Goal: Task Accomplishment & Management: Manage account settings

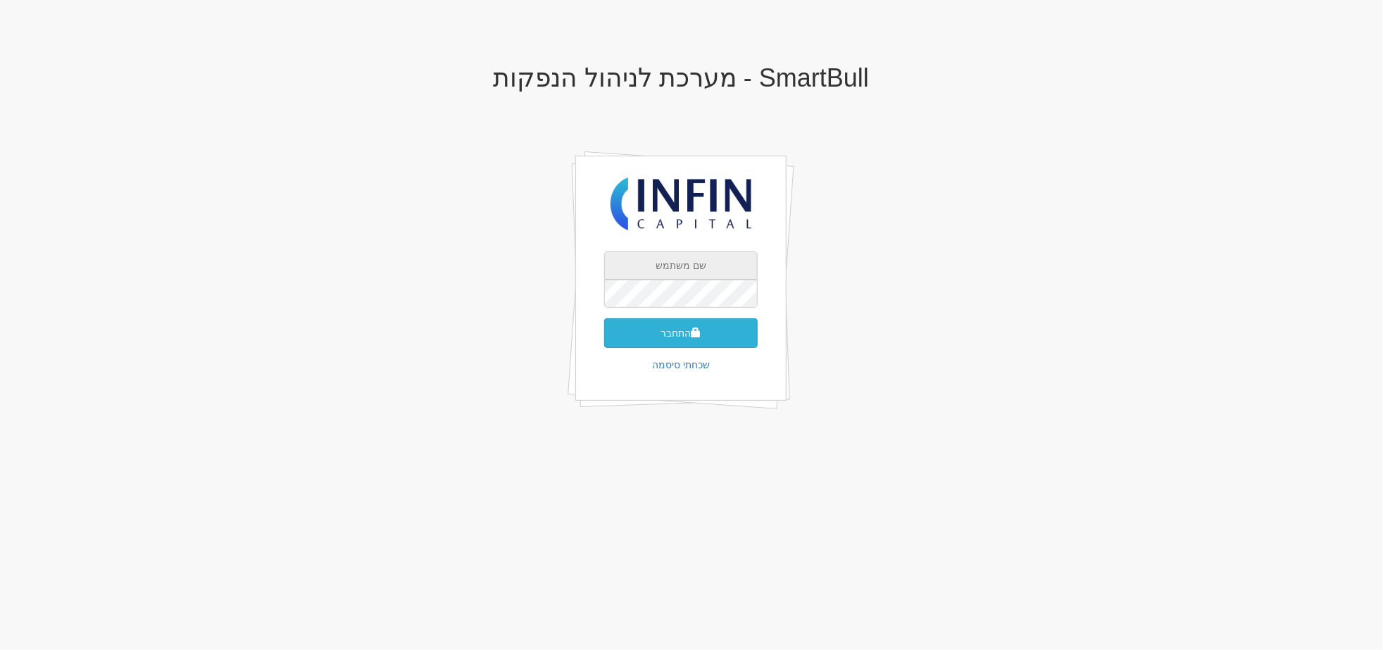
type input "[EMAIL_ADDRESS][DOMAIN_NAME]"
click at [698, 335] on span "submit" at bounding box center [696, 332] width 10 height 10
type input "509670"
click at [604, 339] on button "התחבר" at bounding box center [680, 354] width 153 height 30
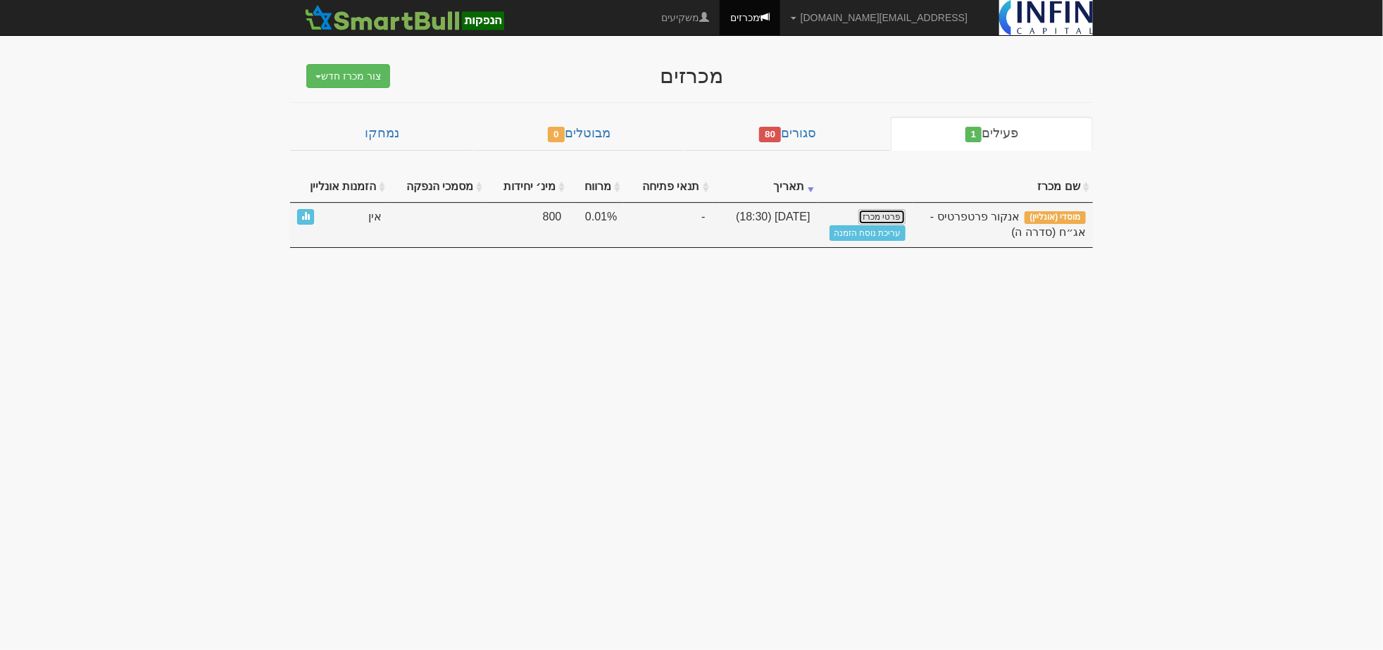
click at [877, 213] on link "פרטי מכרז" at bounding box center [881, 216] width 46 height 15
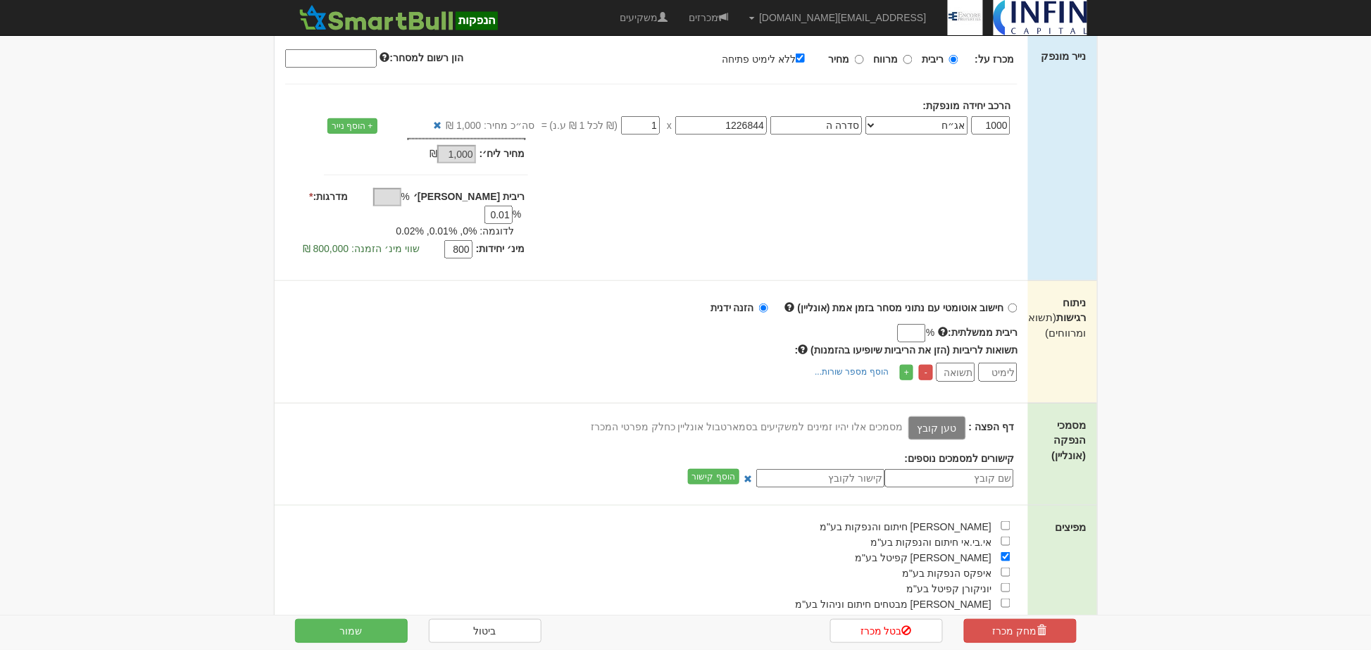
scroll to position [262, 0]
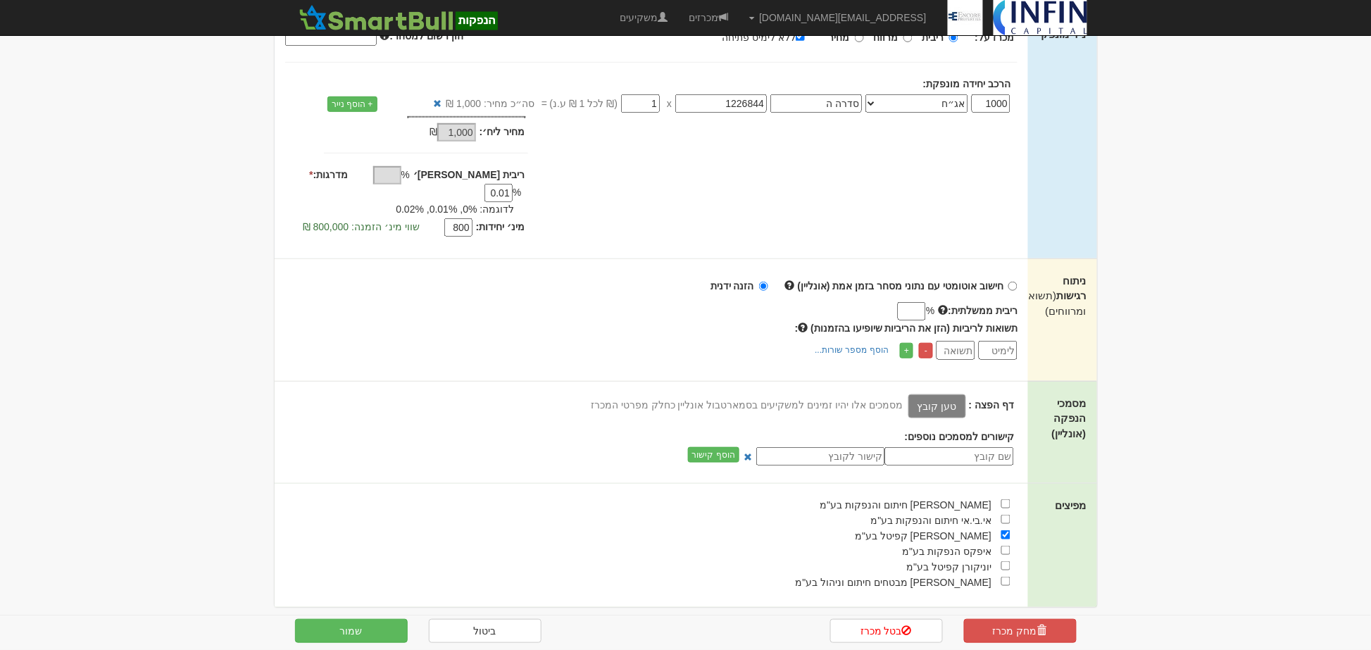
click at [951, 394] on label "טען קובץ" at bounding box center [937, 406] width 58 height 24
click at [905, 398] on input "טען קובץ" at bounding box center [905, 405] width 0 height 15
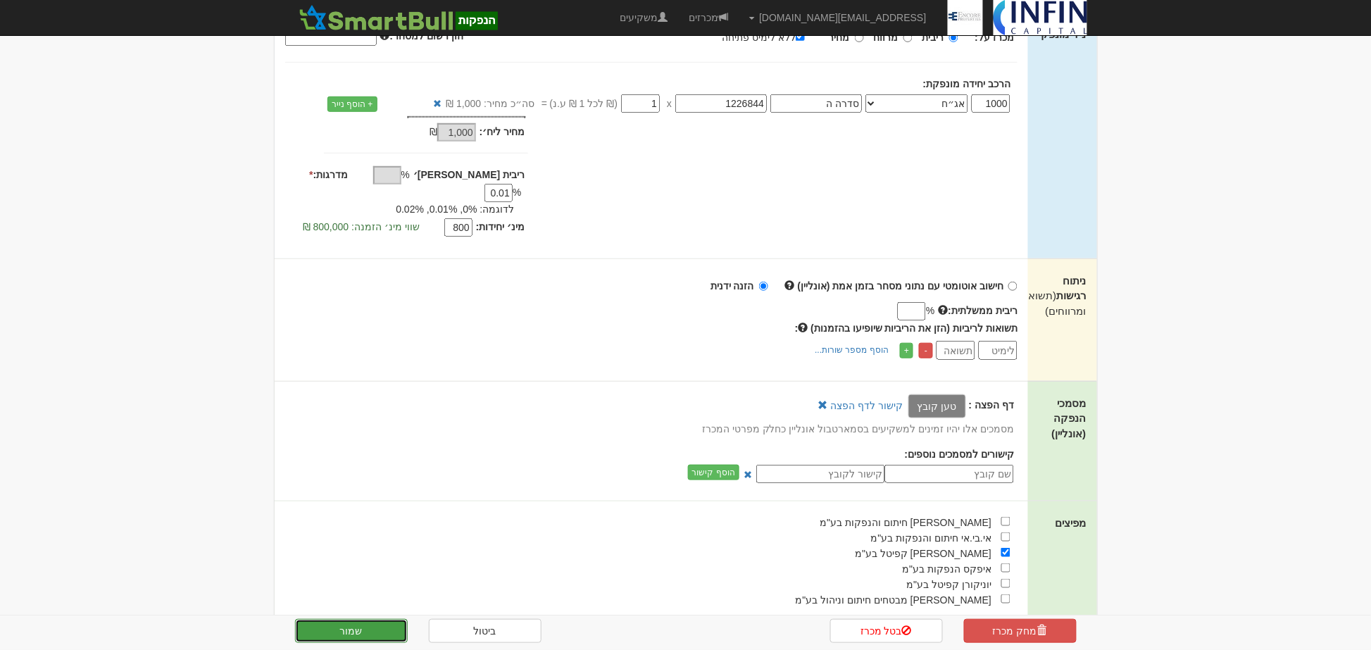
click at [356, 622] on button "שמור" at bounding box center [351, 631] width 113 height 24
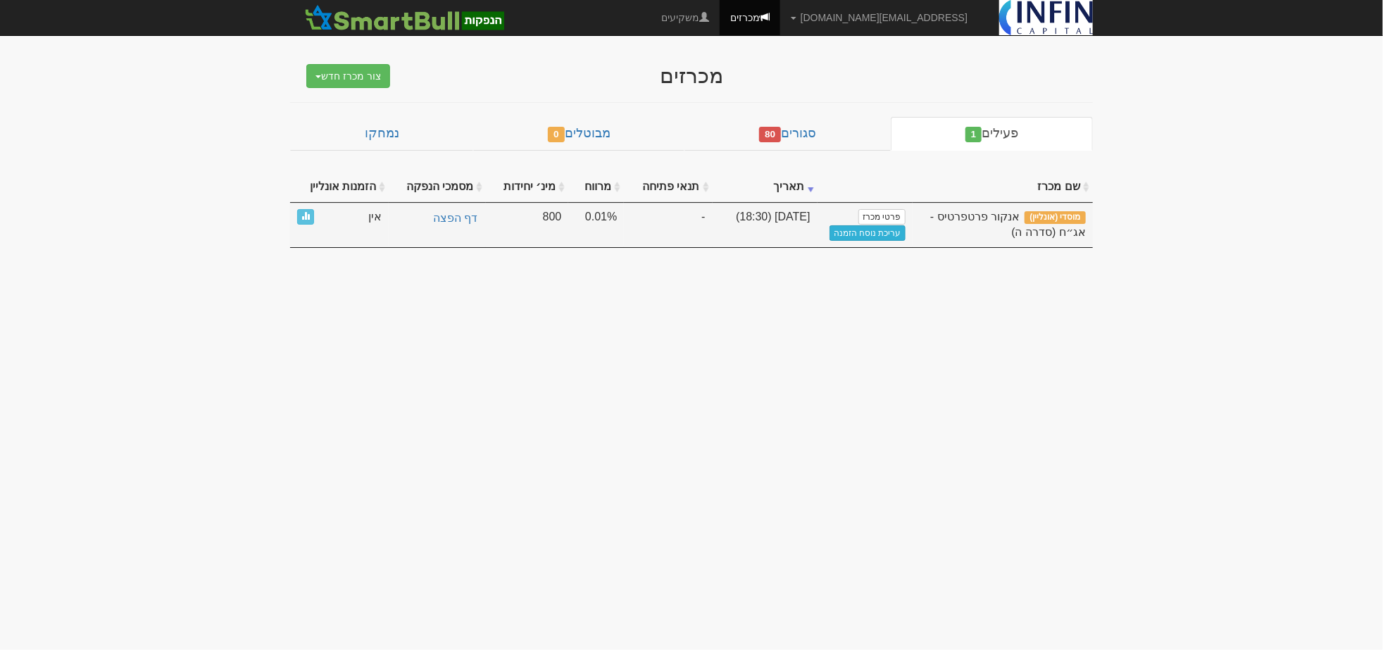
click at [878, 230] on link "עריכת נוסח הזמנה" at bounding box center [867, 232] width 76 height 15
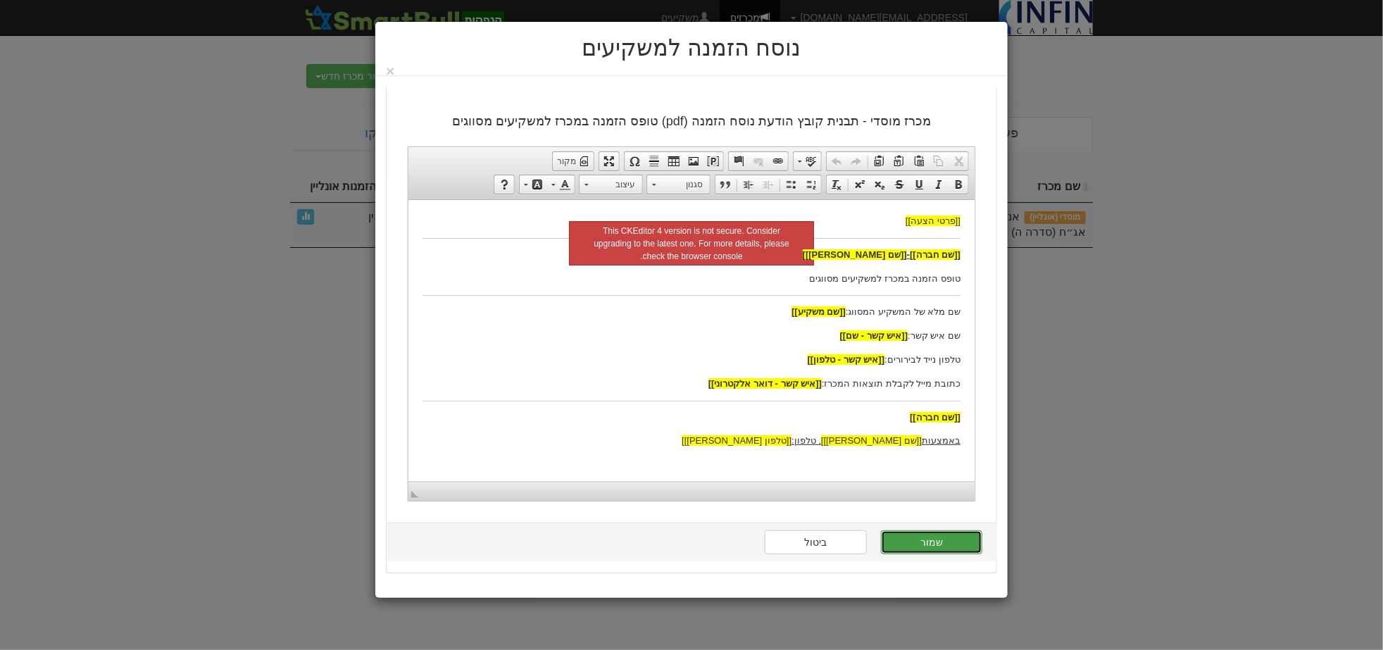
click at [912, 541] on button "שמור" at bounding box center [931, 542] width 101 height 24
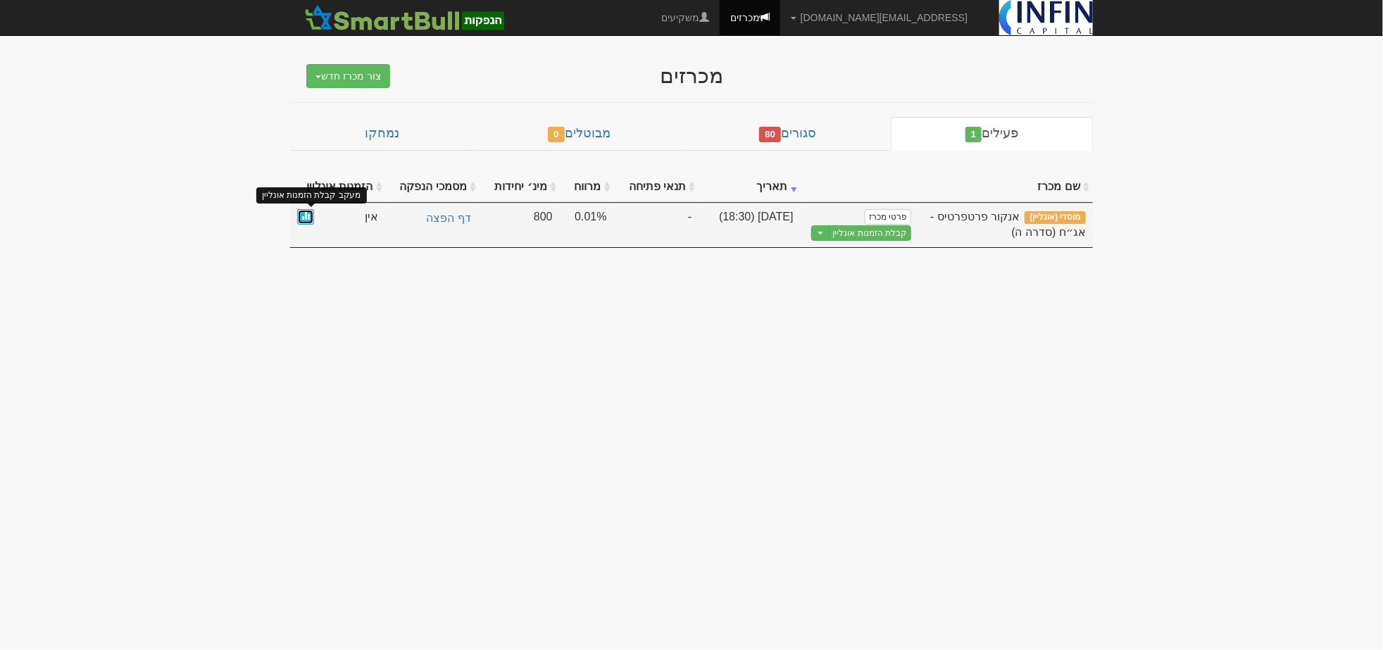
click at [306, 217] on span at bounding box center [305, 215] width 8 height 8
click at [1027, 227] on span "אנקור פרטפרטיס - אג״ח (סדרה ה)" at bounding box center [1008, 225] width 156 height 28
click at [898, 215] on link "פרטי מכרז" at bounding box center [888, 216] width 46 height 15
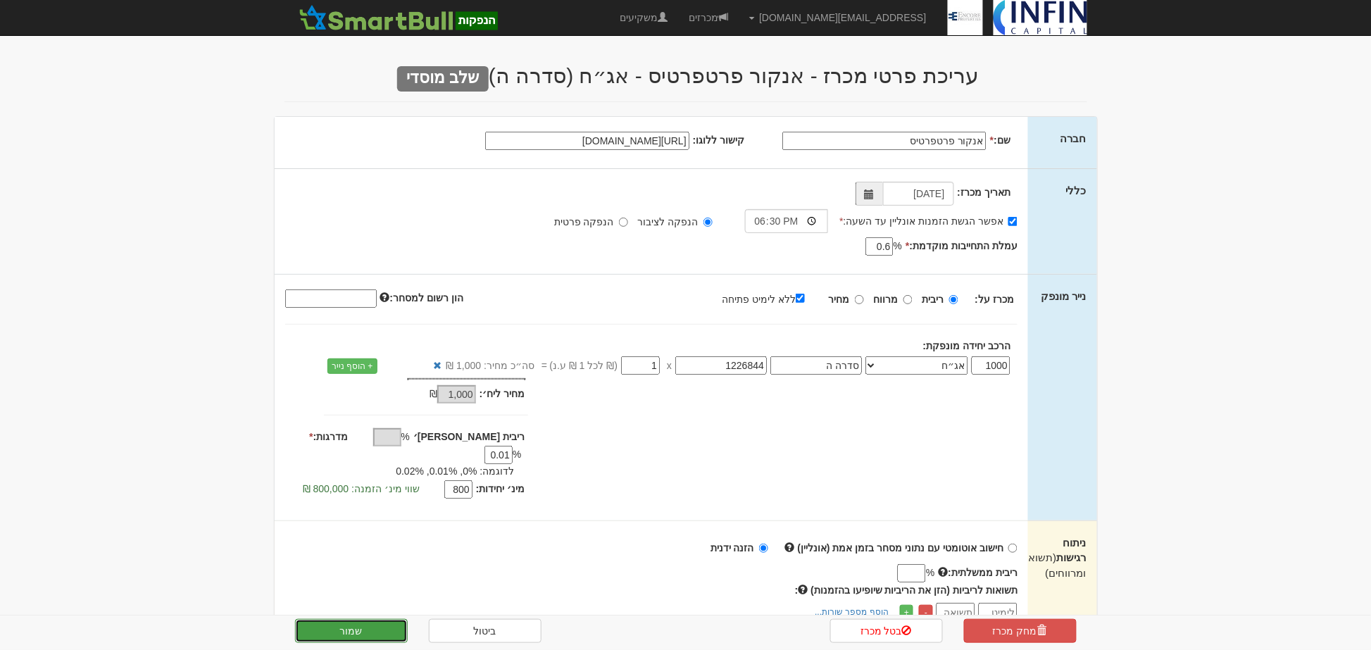
click at [368, 634] on button "שמור" at bounding box center [351, 631] width 113 height 24
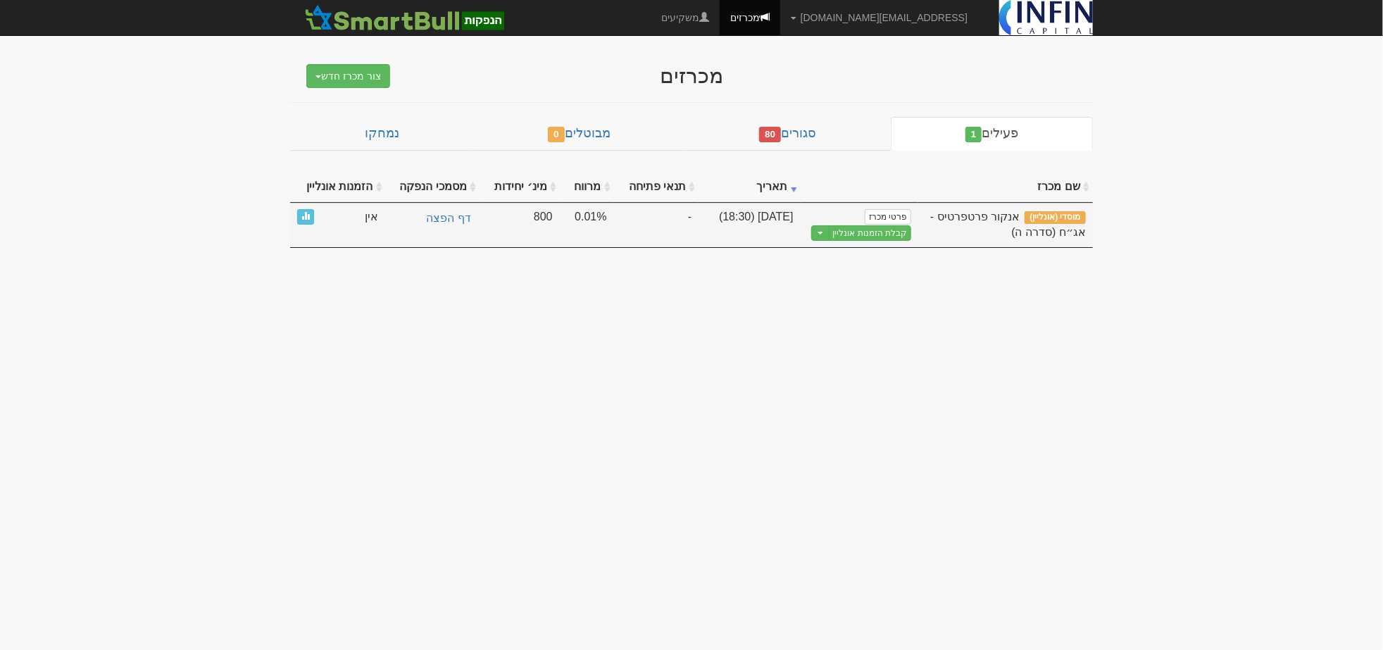
click at [611, 224] on td "0.01%" at bounding box center [587, 225] width 54 height 45
click at [827, 227] on button "Toggle Dropdown" at bounding box center [820, 233] width 18 height 16
click at [886, 234] on link "קבלת הזמנות אונליין" at bounding box center [870, 233] width 83 height 16
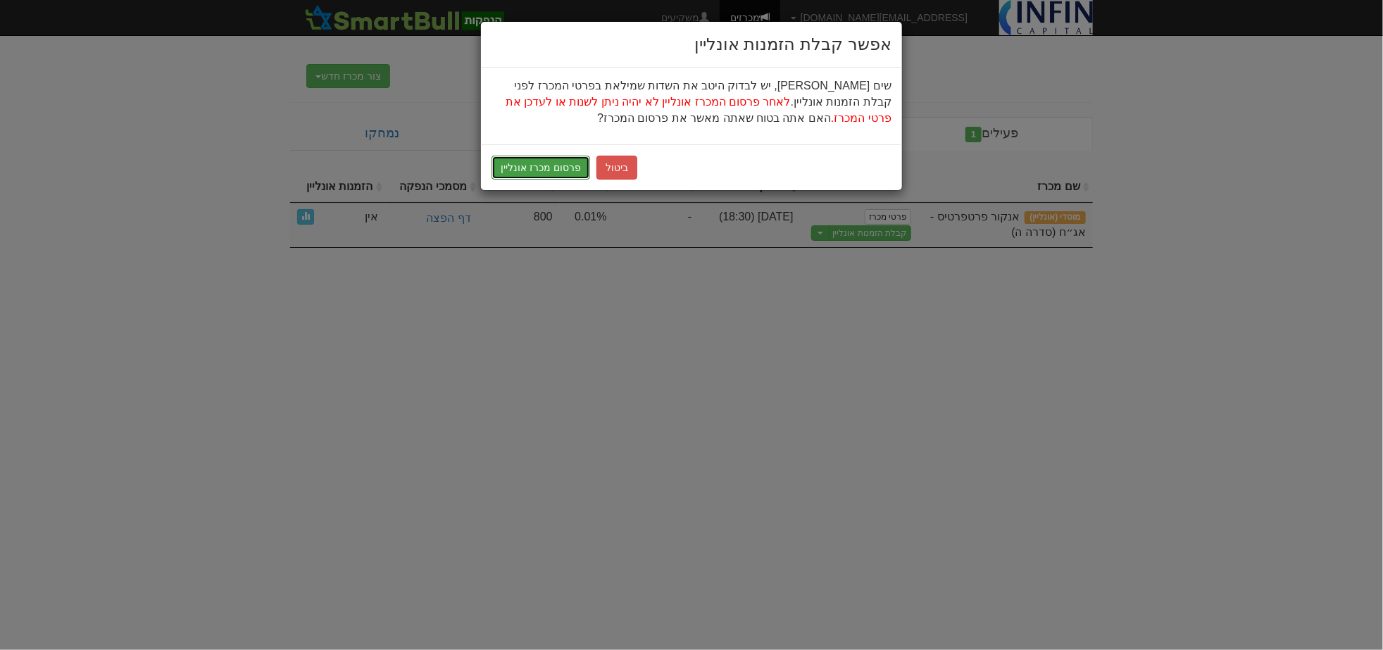
click at [553, 172] on button "פרסום מכרז אונליין" at bounding box center [540, 168] width 99 height 24
